Goal: Task Accomplishment & Management: Use online tool/utility

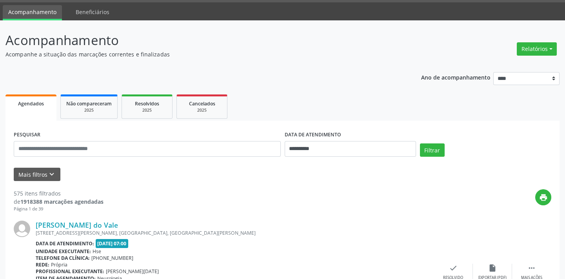
scroll to position [35, 0]
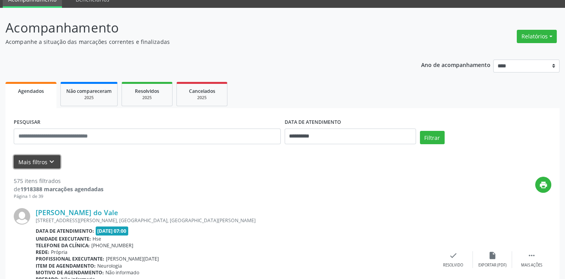
click at [33, 161] on button "Mais filtros keyboard_arrow_down" at bounding box center [37, 162] width 47 height 14
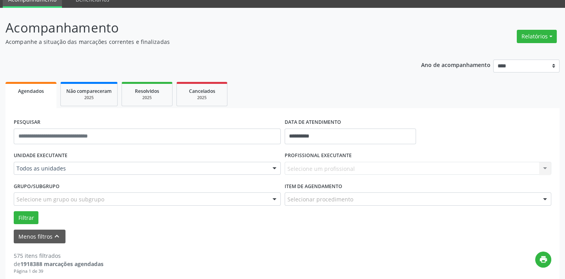
click at [74, 173] on div "Todos as unidades" at bounding box center [147, 168] width 267 height 13
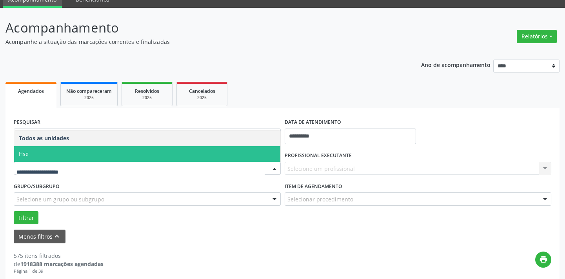
click at [76, 153] on span "Hse" at bounding box center [147, 154] width 266 height 16
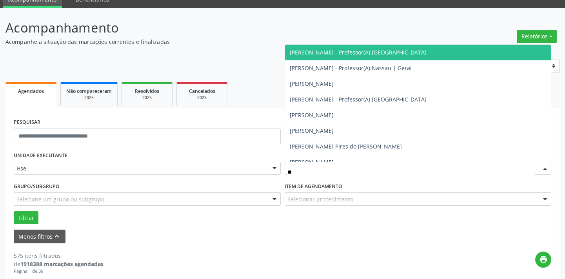
type input "***"
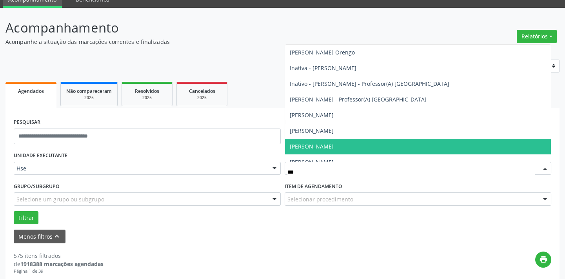
click at [352, 143] on span "[PERSON_NAME]" at bounding box center [418, 147] width 266 height 16
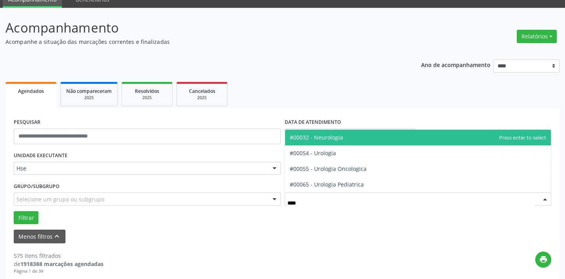
type input "*****"
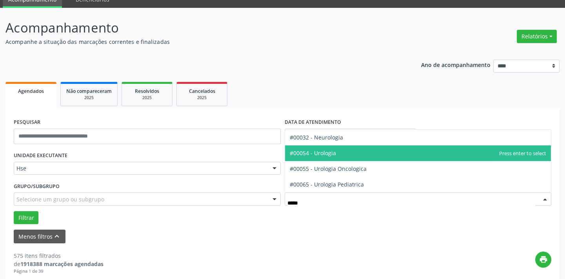
click at [338, 157] on span "#00054 - Urologia" at bounding box center [418, 154] width 266 height 16
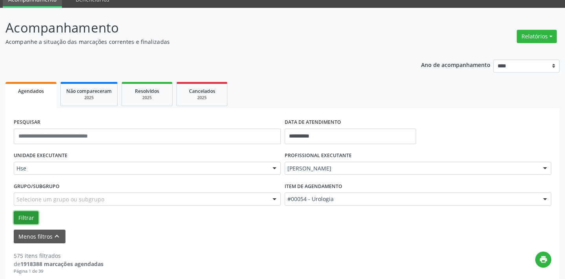
click at [25, 218] on button "Filtrar" at bounding box center [26, 217] width 25 height 13
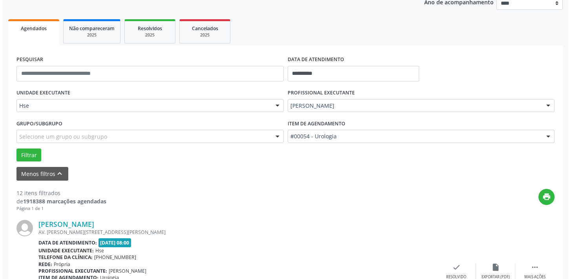
scroll to position [1140, 0]
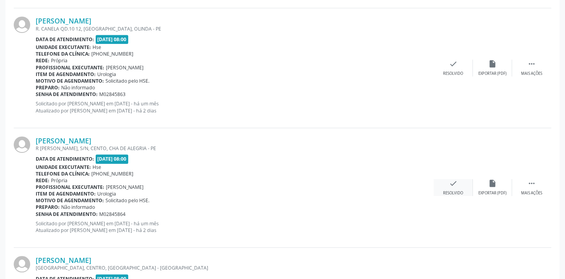
click at [458, 179] on div "check Resolvido" at bounding box center [453, 187] width 39 height 17
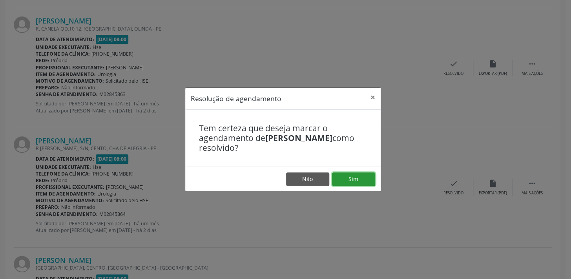
click at [352, 175] on button "Sim" at bounding box center [353, 179] width 43 height 13
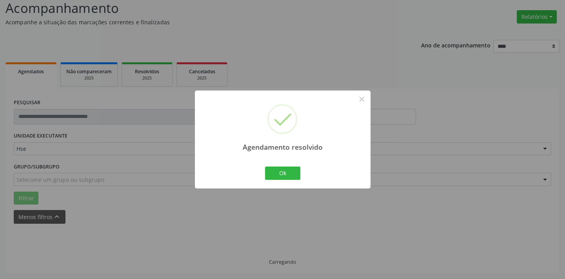
click at [286, 184] on div "Agendamento resolvido × Ok Cancel" at bounding box center [283, 140] width 176 height 98
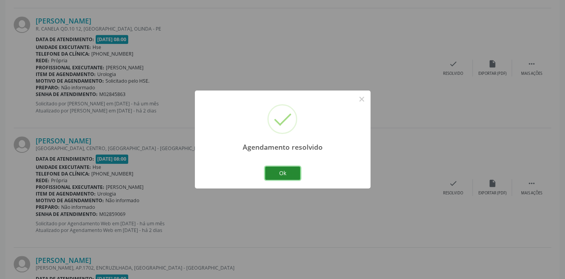
click at [285, 168] on button "Ok" at bounding box center [282, 173] width 35 height 13
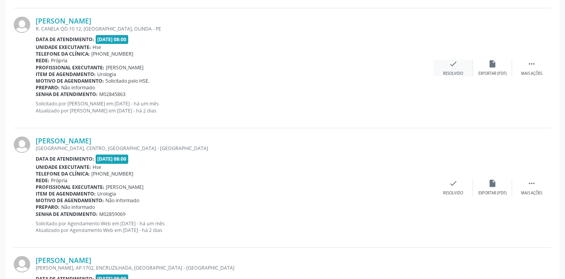
click at [451, 67] on icon "check" at bounding box center [453, 64] width 9 height 9
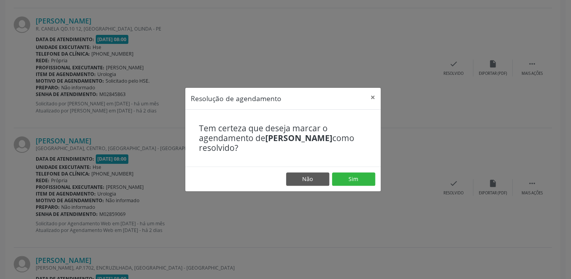
click at [339, 196] on div "Resolução de agendamento × Tem certeza que deseja marcar o agendamento de [PERS…" at bounding box center [285, 139] width 571 height 279
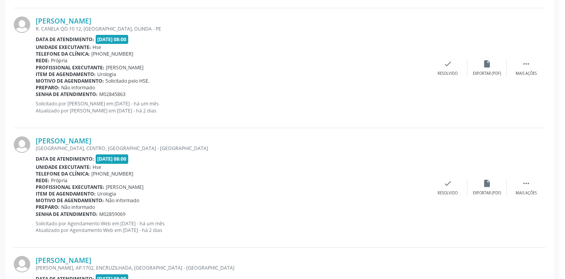
click at [347, 178] on div "Rede: [GEOGRAPHIC_DATA]" at bounding box center [232, 180] width 393 height 7
click at [450, 67] on div "check Resolvido" at bounding box center [453, 68] width 39 height 17
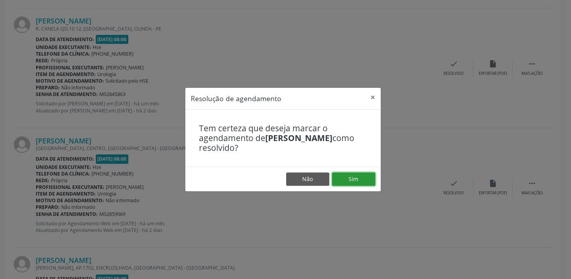
click at [343, 173] on button "Sim" at bounding box center [353, 179] width 43 height 13
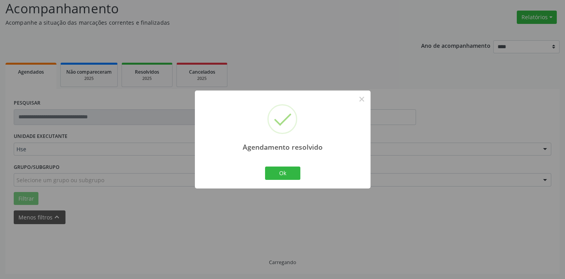
scroll to position [63, 0]
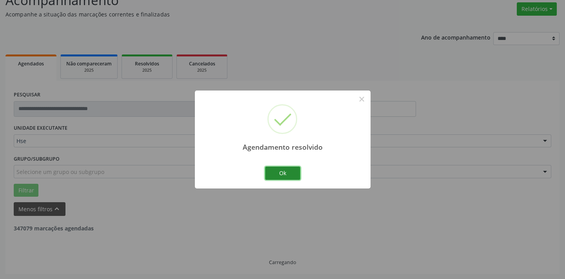
click at [289, 167] on button "Ok" at bounding box center [282, 173] width 35 height 13
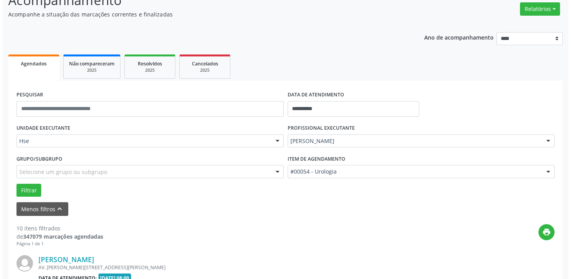
scroll to position [901, 0]
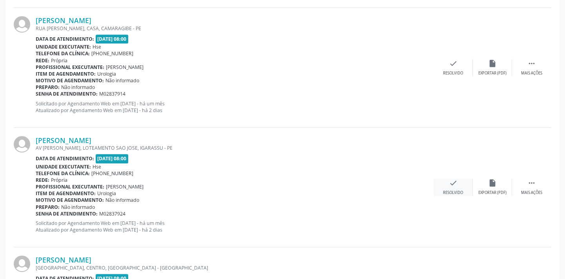
click at [457, 187] on div "check Resolvido" at bounding box center [453, 187] width 39 height 17
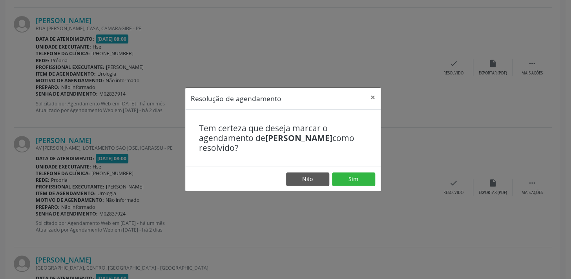
click at [343, 171] on footer "Não Sim" at bounding box center [282, 179] width 195 height 25
click at [346, 185] on button "Sim" at bounding box center [353, 179] width 43 height 13
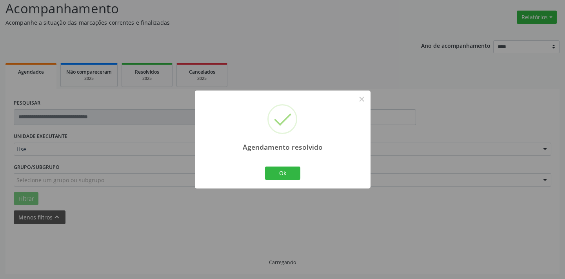
scroll to position [63, 0]
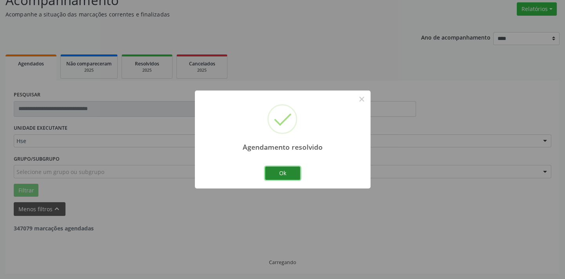
click at [289, 170] on button "Ok" at bounding box center [282, 173] width 35 height 13
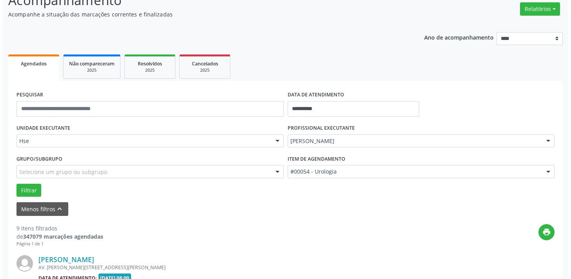
scroll to position [781, 0]
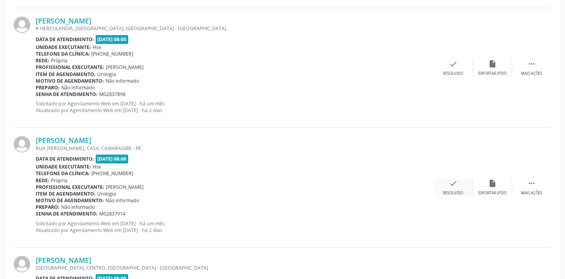
click at [455, 184] on icon "check" at bounding box center [453, 183] width 9 height 9
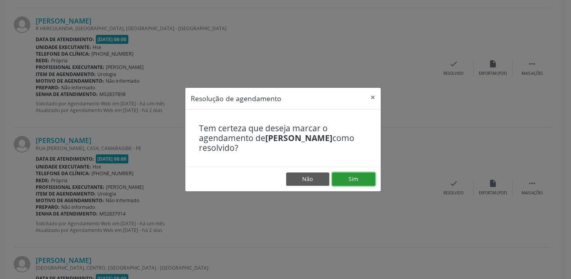
click at [372, 180] on button "Sim" at bounding box center [353, 179] width 43 height 13
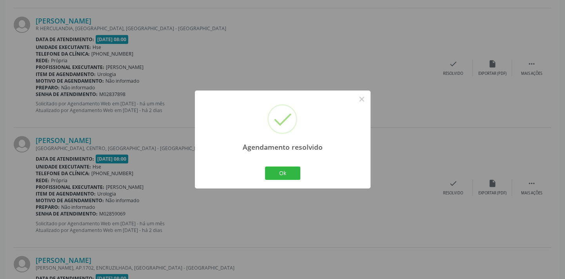
click at [279, 184] on div "Agendamento resolvido × Ok Cancel" at bounding box center [283, 140] width 176 height 98
drag, startPoint x: 288, startPoint y: 173, endPoint x: 337, endPoint y: 116, distance: 75.1
click at [289, 173] on button "Ok" at bounding box center [282, 173] width 35 height 13
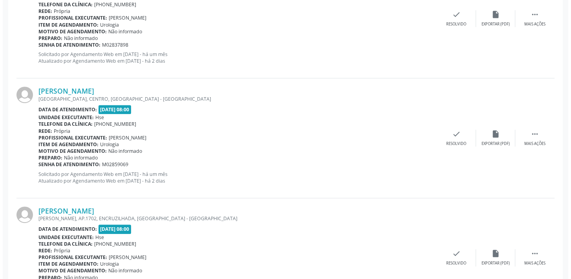
scroll to position [888, 0]
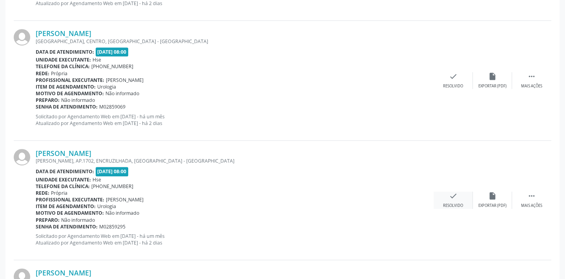
click at [455, 195] on icon "check" at bounding box center [453, 196] width 9 height 9
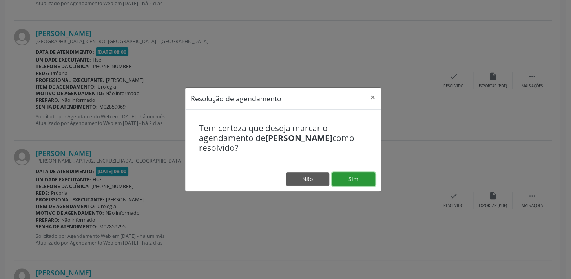
click at [350, 177] on button "Sim" at bounding box center [353, 179] width 43 height 13
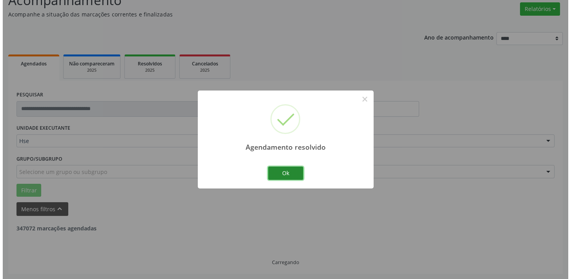
scroll to position [881, 0]
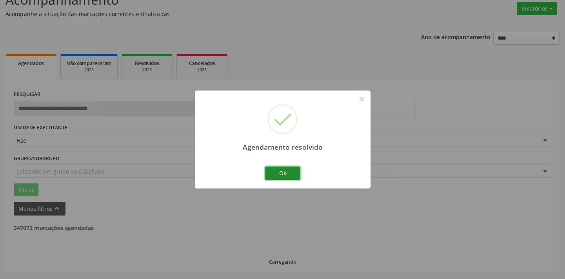
click at [284, 174] on button "Ok" at bounding box center [282, 173] width 35 height 13
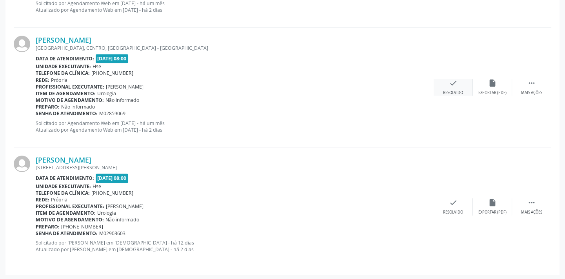
click at [439, 83] on div "check Resolvido" at bounding box center [453, 87] width 39 height 17
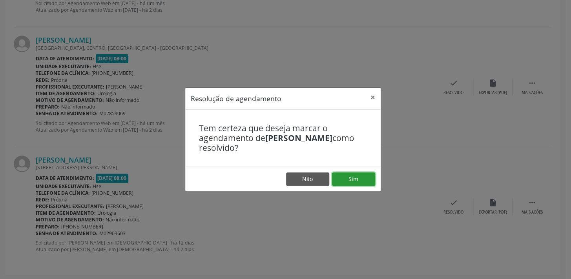
click at [343, 177] on button "Sim" at bounding box center [353, 179] width 43 height 13
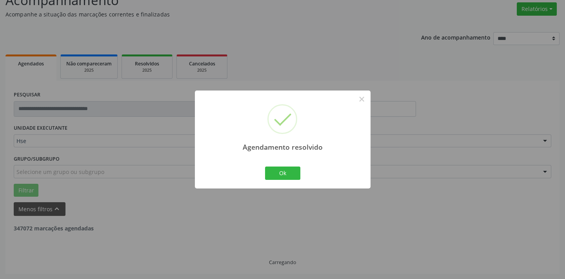
scroll to position [762, 0]
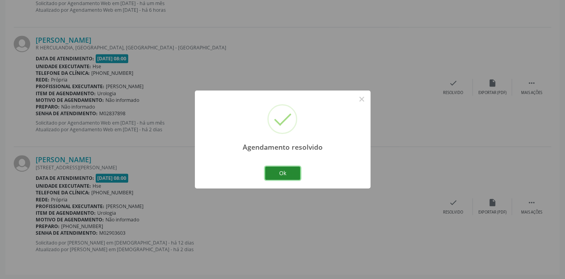
click at [285, 167] on button "Ok" at bounding box center [282, 173] width 35 height 13
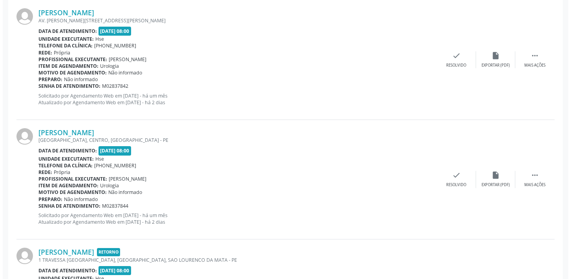
scroll to position [662, 0]
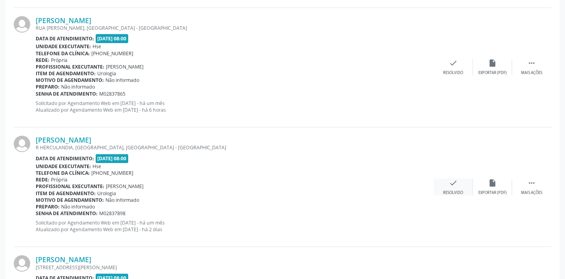
click at [447, 182] on div "check Resolvido" at bounding box center [453, 187] width 39 height 17
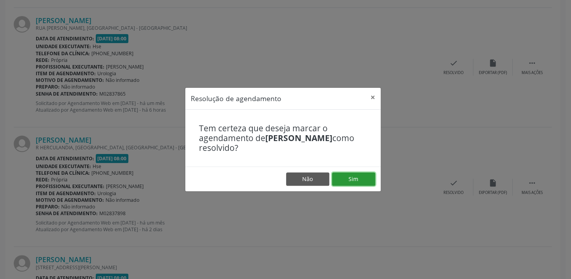
click at [367, 178] on button "Sim" at bounding box center [353, 179] width 43 height 13
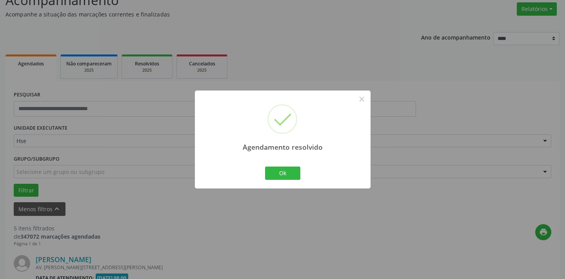
scroll to position [642, 0]
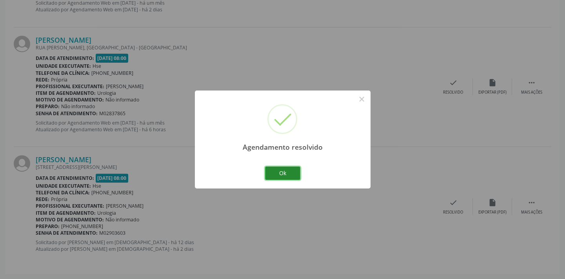
click at [283, 168] on button "Ok" at bounding box center [282, 173] width 35 height 13
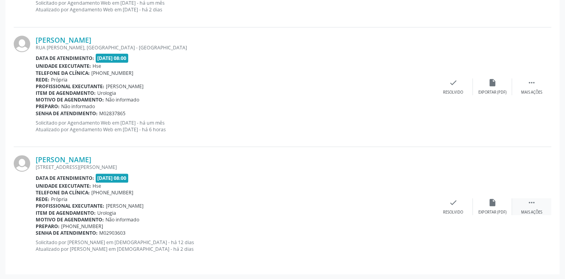
click at [526, 203] on div " Mais ações" at bounding box center [531, 206] width 39 height 17
click at [494, 210] on div "Não compareceu" at bounding box center [492, 212] width 33 height 5
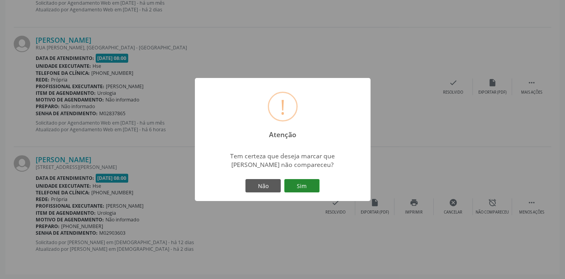
click at [310, 183] on button "Sim" at bounding box center [301, 185] width 35 height 13
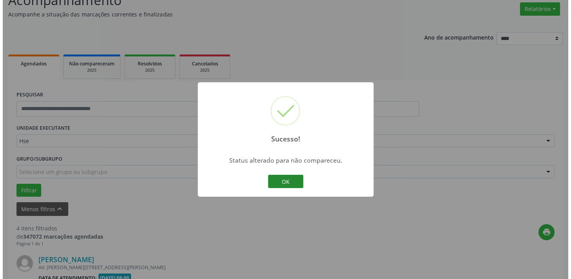
scroll to position [522, 0]
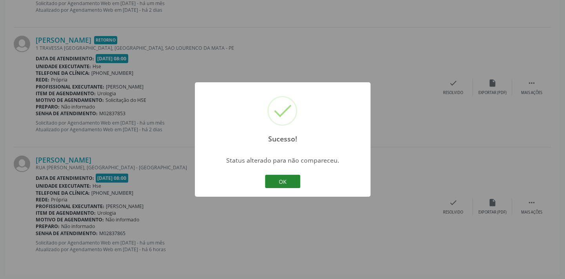
click at [284, 175] on button "OK" at bounding box center [282, 181] width 35 height 13
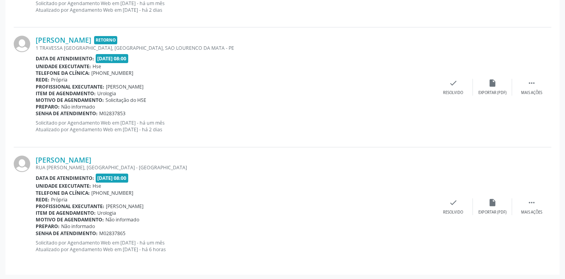
click at [461, 196] on div "[PERSON_NAME] [GEOGRAPHIC_DATA][PERSON_NAME], [GEOGRAPHIC_DATA] - [GEOGRAPHIC_D…" at bounding box center [283, 206] width 538 height 119
click at [449, 204] on icon "check" at bounding box center [453, 202] width 9 height 9
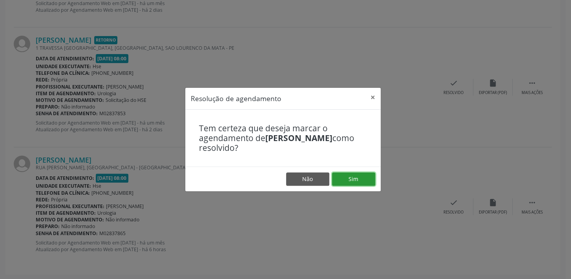
click at [355, 182] on button "Sim" at bounding box center [353, 179] width 43 height 13
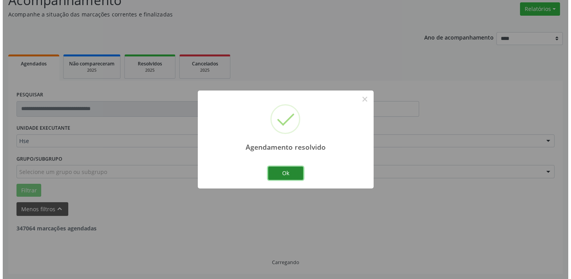
scroll to position [403, 0]
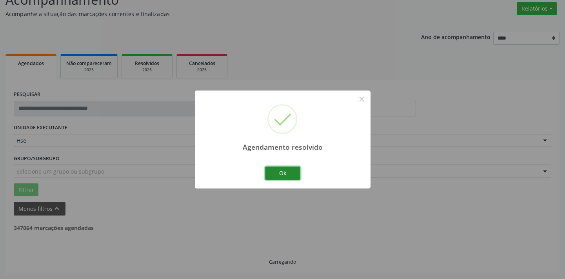
click at [292, 178] on button "Ok" at bounding box center [282, 173] width 35 height 13
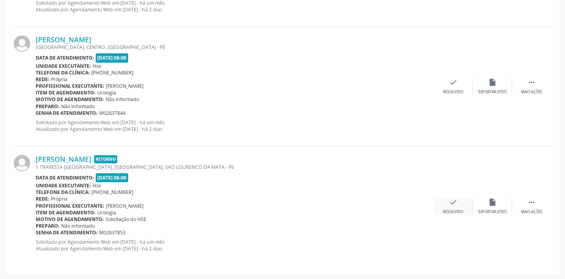
click at [451, 207] on div "check Resolvido" at bounding box center [453, 206] width 39 height 17
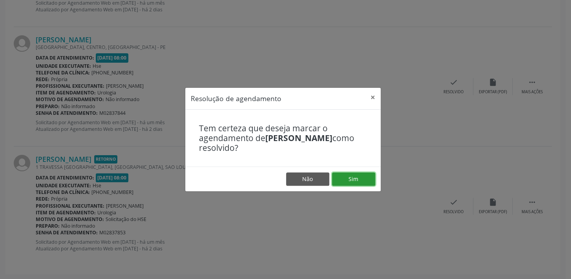
click at [357, 176] on button "Sim" at bounding box center [353, 179] width 43 height 13
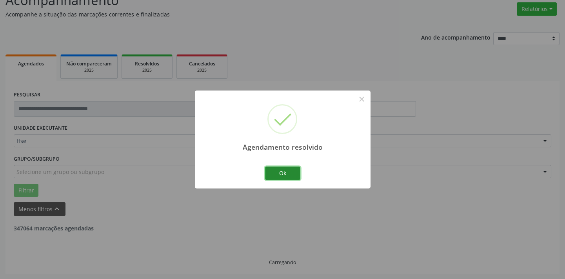
click at [288, 175] on button "Ok" at bounding box center [282, 173] width 35 height 13
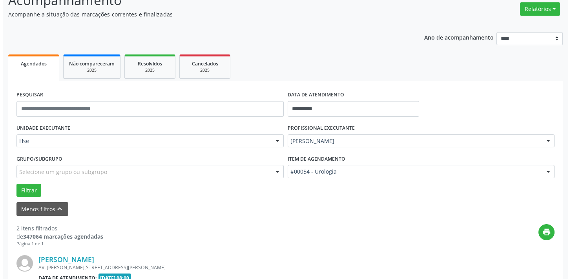
scroll to position [283, 0]
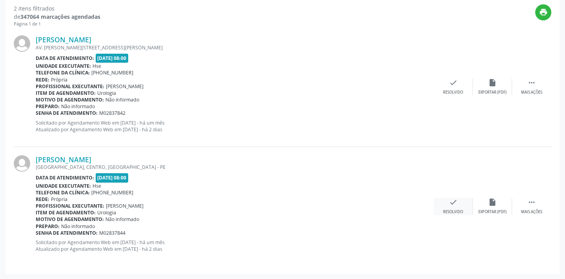
click at [451, 212] on div "Resolvido" at bounding box center [453, 211] width 20 height 5
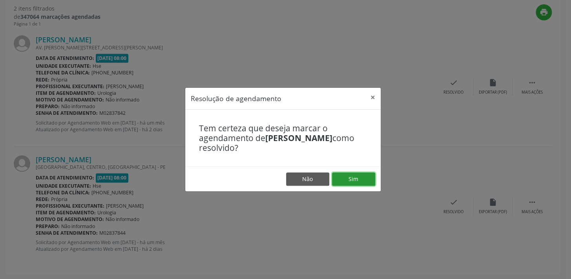
click at [357, 177] on button "Sim" at bounding box center [353, 179] width 43 height 13
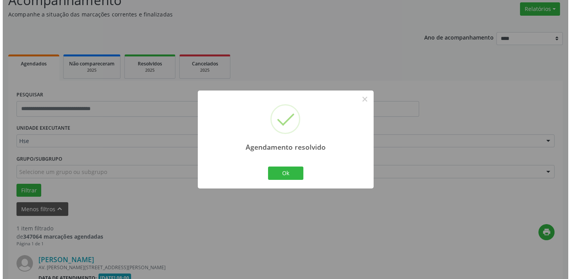
scroll to position [164, 0]
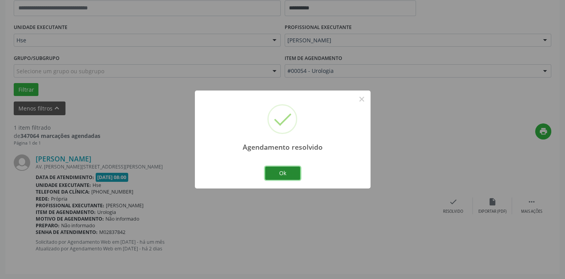
click at [287, 177] on button "Ok" at bounding box center [282, 173] width 35 height 13
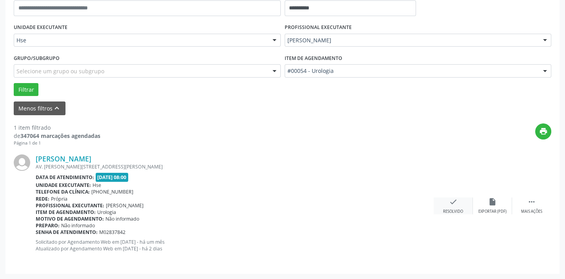
click at [451, 211] on div "Resolvido" at bounding box center [453, 211] width 20 height 5
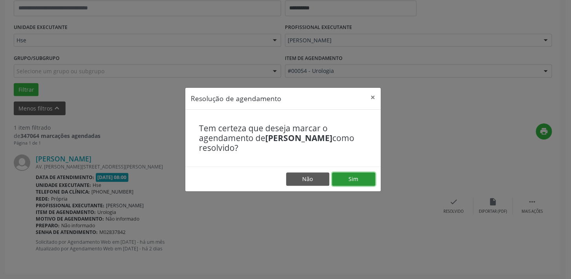
click at [351, 181] on button "Sim" at bounding box center [353, 179] width 43 height 13
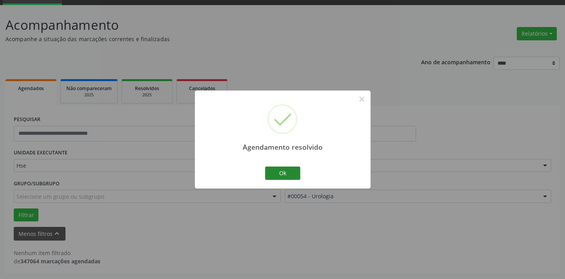
scroll to position [37, 0]
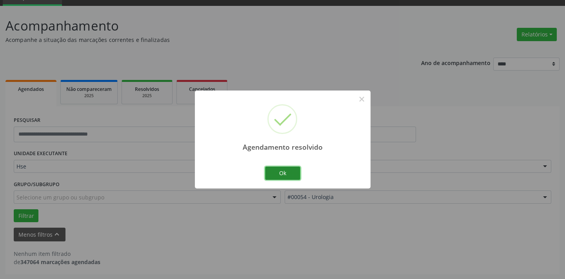
click at [285, 171] on button "Ok" at bounding box center [282, 173] width 35 height 13
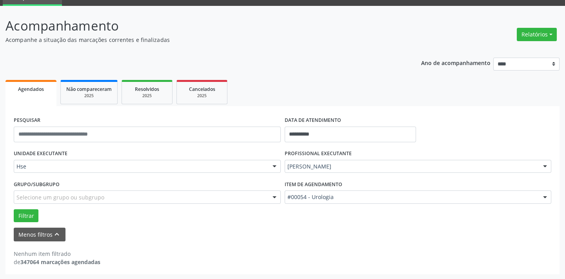
scroll to position [0, 0]
